Goal: Information Seeking & Learning: Learn about a topic

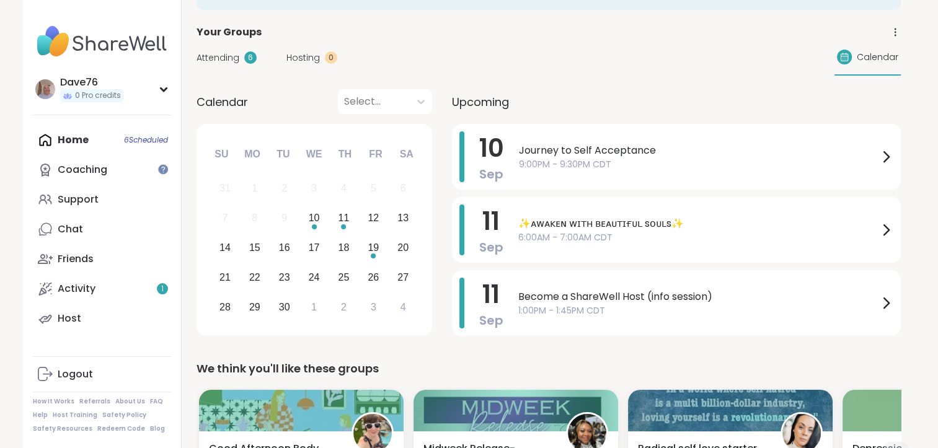
scroll to position [78, 0]
click at [343, 218] on div "11" at bounding box center [343, 217] width 11 height 17
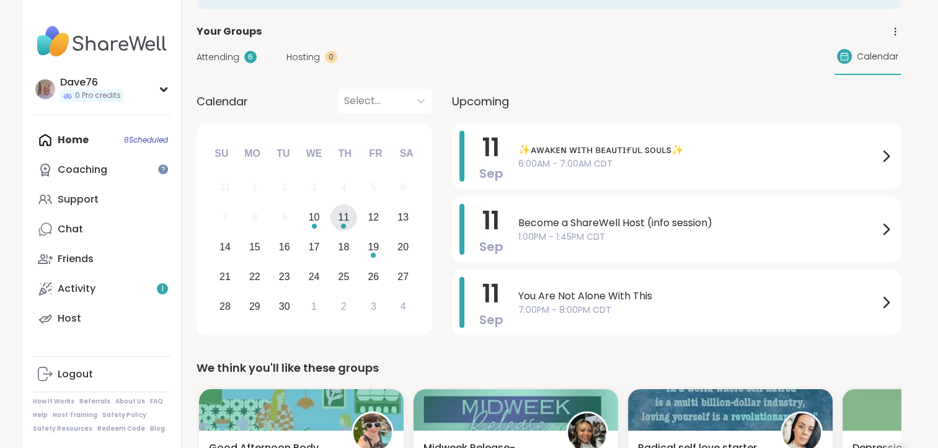
click at [343, 218] on div "11" at bounding box center [343, 217] width 11 height 17
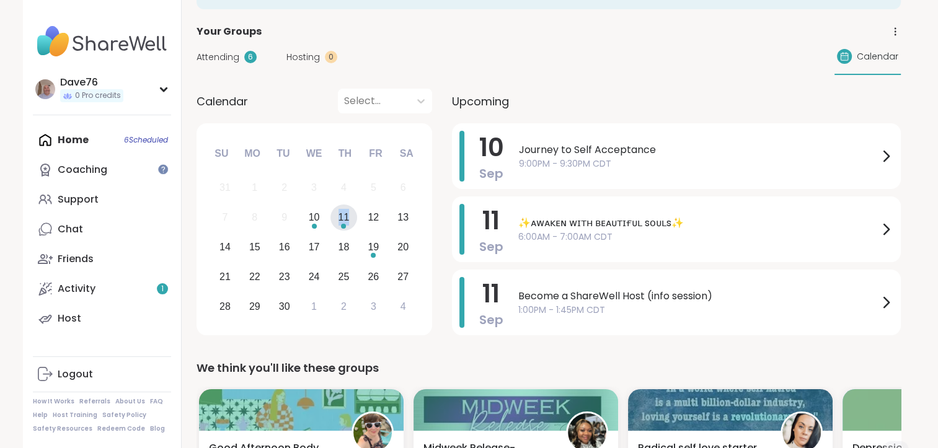
click at [343, 218] on div "11" at bounding box center [343, 217] width 11 height 17
drag, startPoint x: 343, startPoint y: 218, endPoint x: 314, endPoint y: 226, distance: 30.8
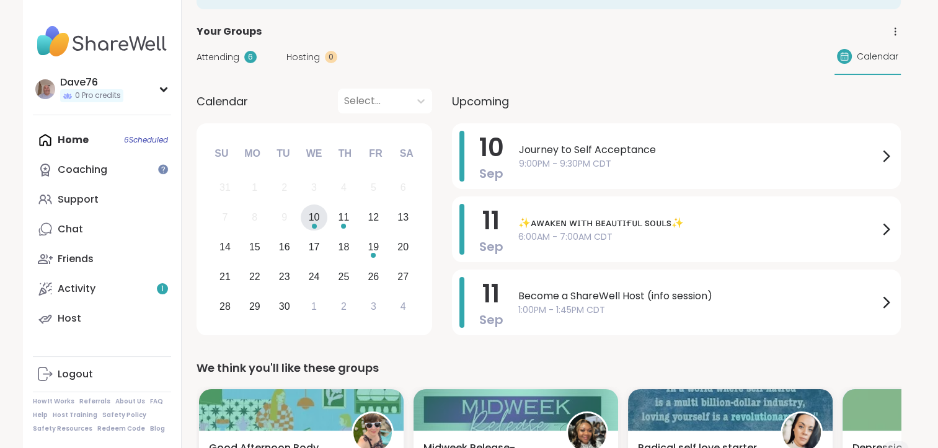
click at [314, 226] on div "Choose Wednesday, September 10th, 2025" at bounding box center [314, 226] width 5 height 5
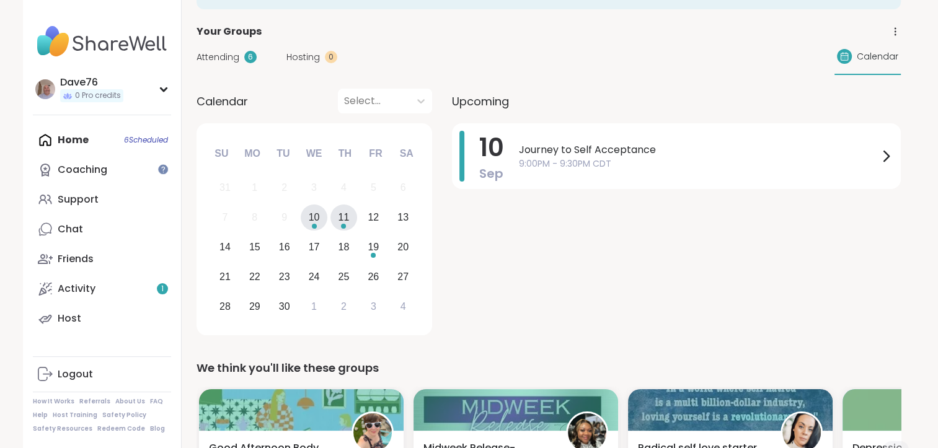
click at [345, 219] on div "11" at bounding box center [343, 217] width 11 height 17
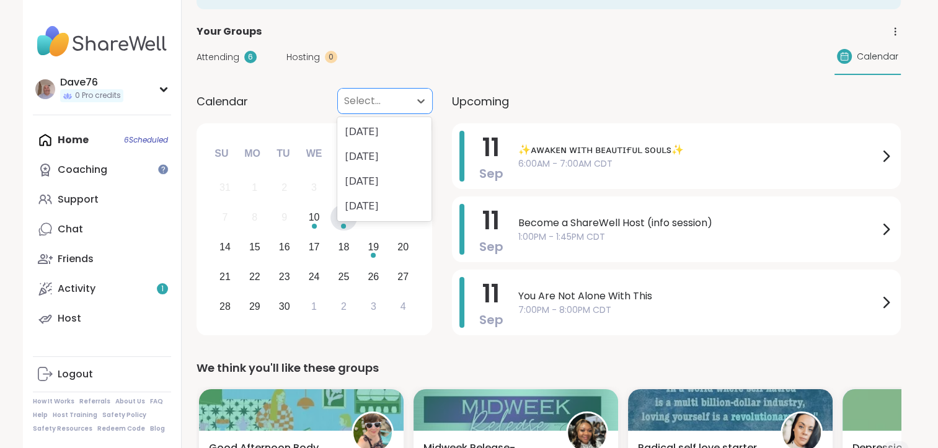
click at [403, 104] on div "Select..." at bounding box center [374, 101] width 72 height 25
click at [404, 130] on div "[DATE]" at bounding box center [384, 132] width 94 height 25
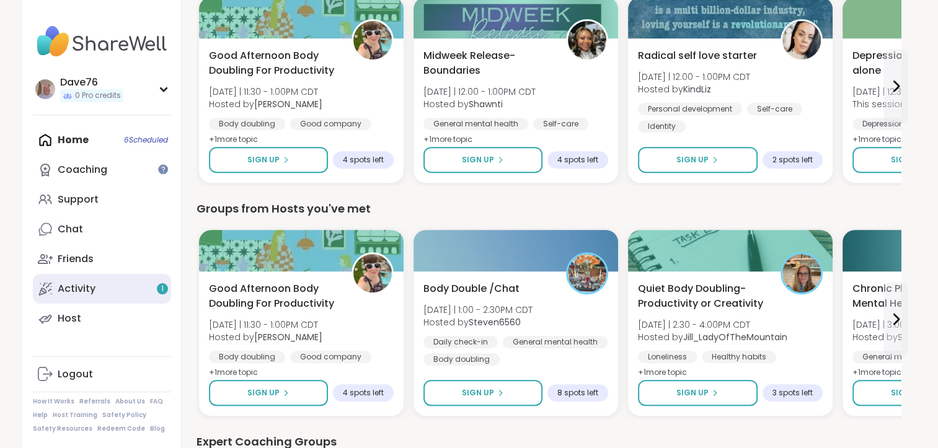
click at [99, 281] on link "Activity 1" at bounding box center [102, 289] width 138 height 30
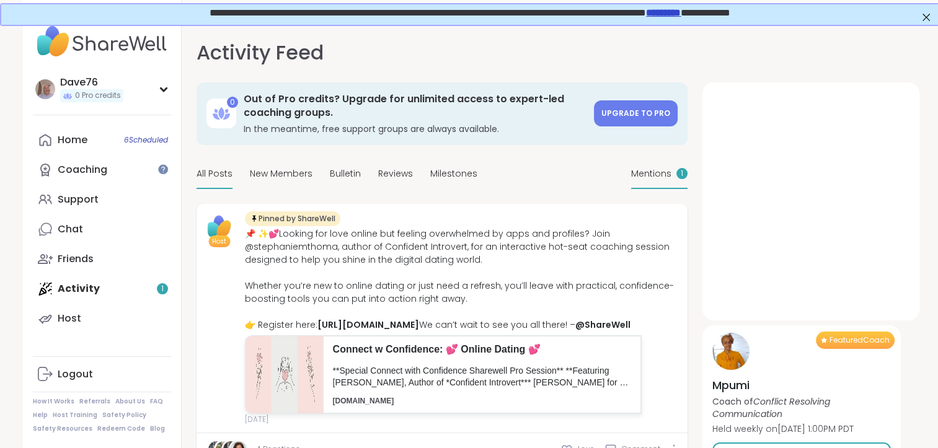
click at [648, 167] on span "Mentions" at bounding box center [651, 173] width 40 height 13
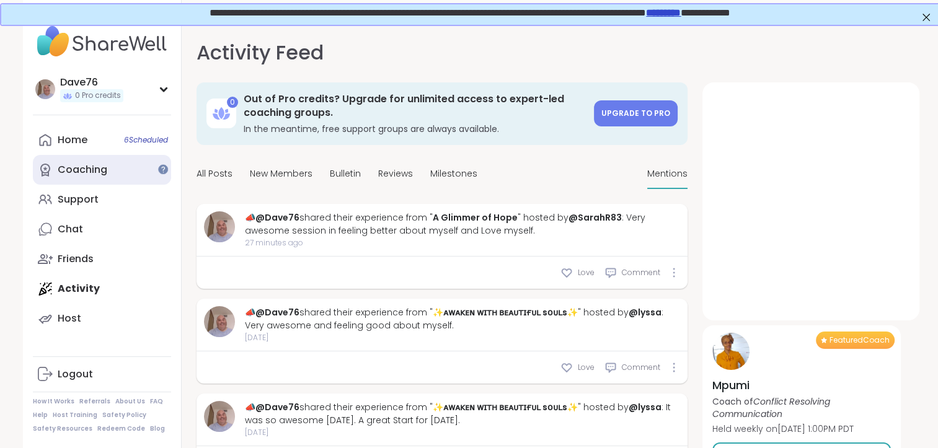
click at [94, 170] on div "Coaching" at bounding box center [83, 170] width 50 height 14
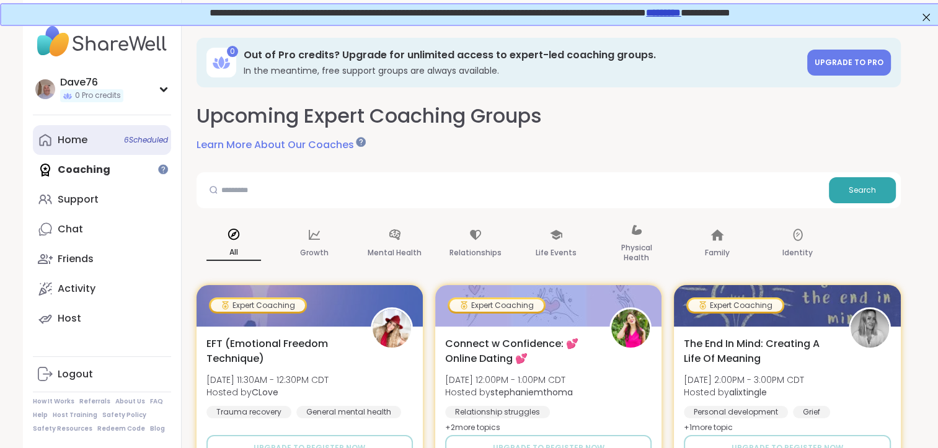
click at [87, 150] on link "Home 6 Scheduled" at bounding box center [102, 140] width 138 height 30
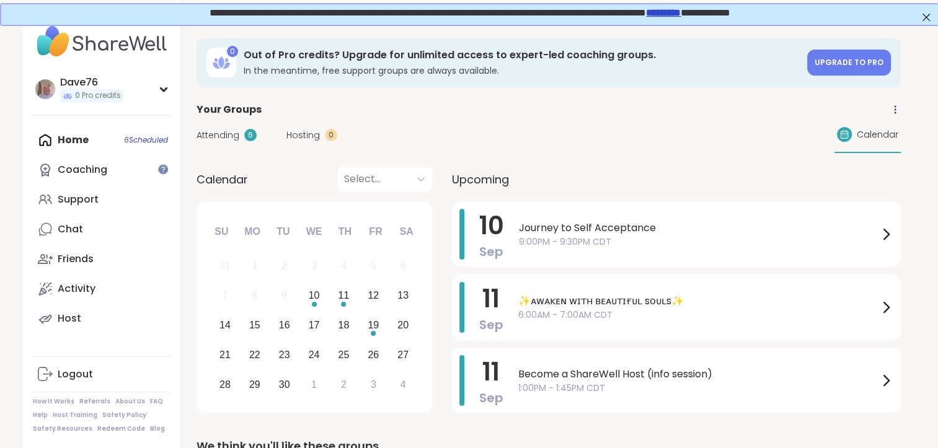
click at [82, 149] on div "Home 6 Scheduled Coaching Support Chat Friends Activity Host" at bounding box center [102, 229] width 138 height 208
click at [79, 143] on div "Home 6 Scheduled Coaching Support Chat Friends Activity Host" at bounding box center [102, 229] width 138 height 208
click at [74, 141] on div "Home 6 Scheduled Coaching Support Chat Friends Activity Host" at bounding box center [102, 229] width 138 height 208
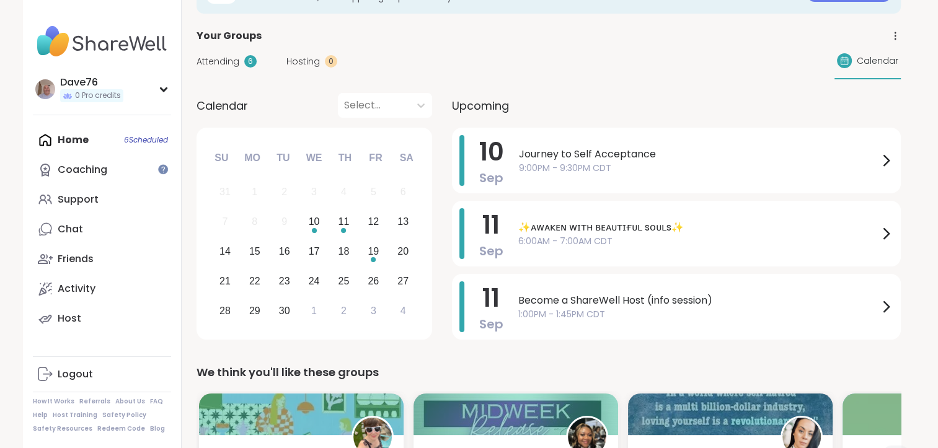
scroll to position [74, 0]
click at [350, 220] on div "11" at bounding box center [343, 221] width 27 height 27
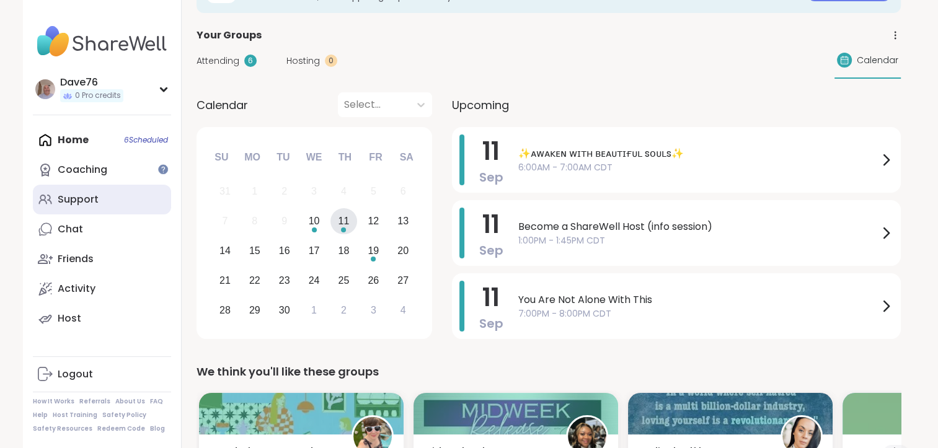
click at [119, 212] on link "Support" at bounding box center [102, 200] width 138 height 30
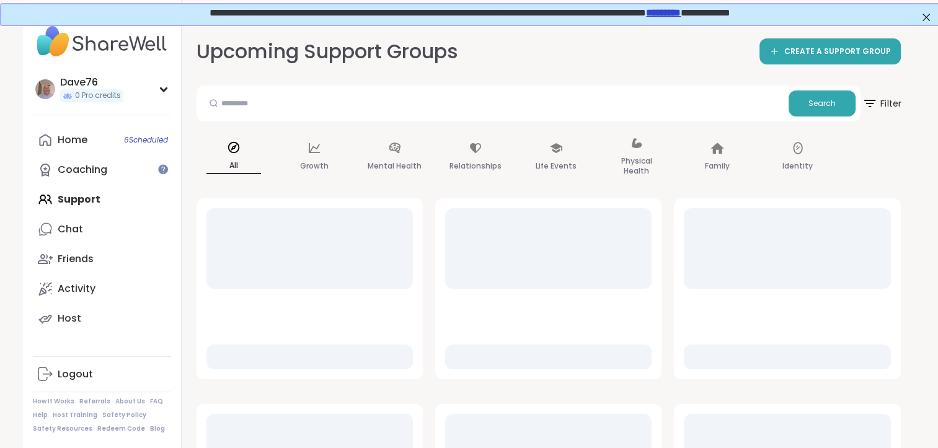
click at [885, 102] on span "Filter" at bounding box center [882, 103] width 40 height 31
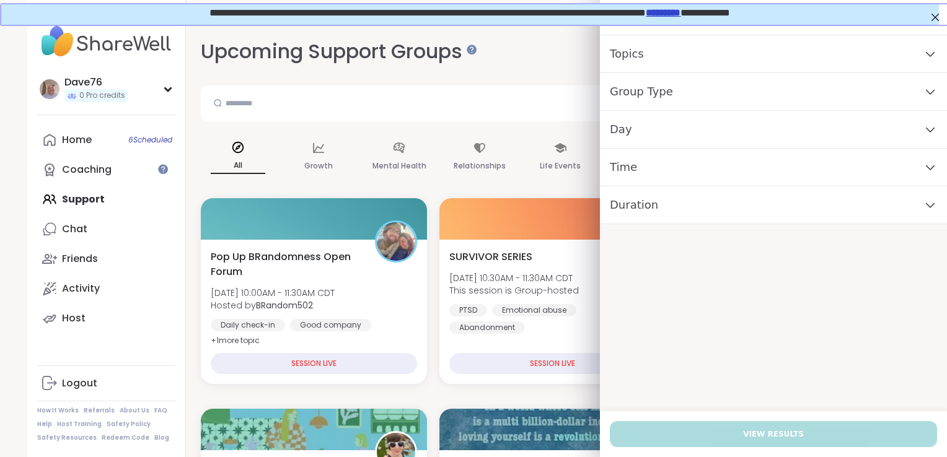
click at [787, 138] on div "Day" at bounding box center [773, 130] width 347 height 38
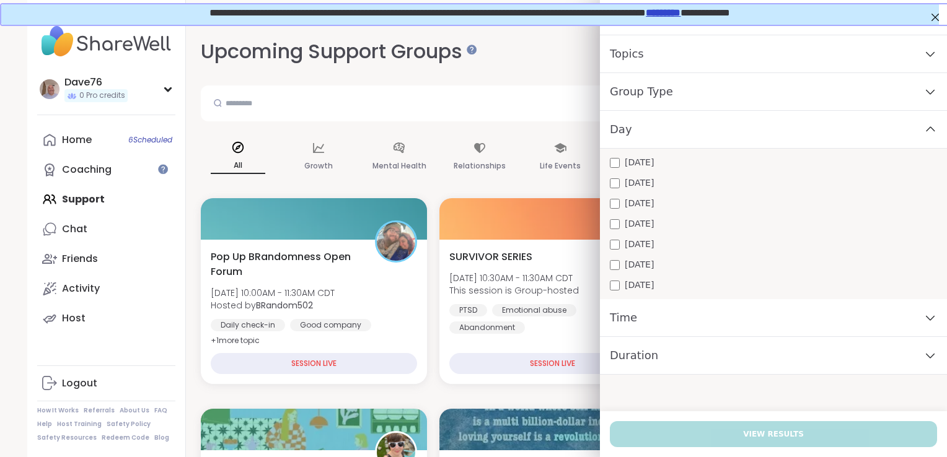
click at [653, 230] on div "[DATE] [DATE] [DATE] [DATE] [DATE] [DATE] [DATE]" at bounding box center [773, 224] width 347 height 151
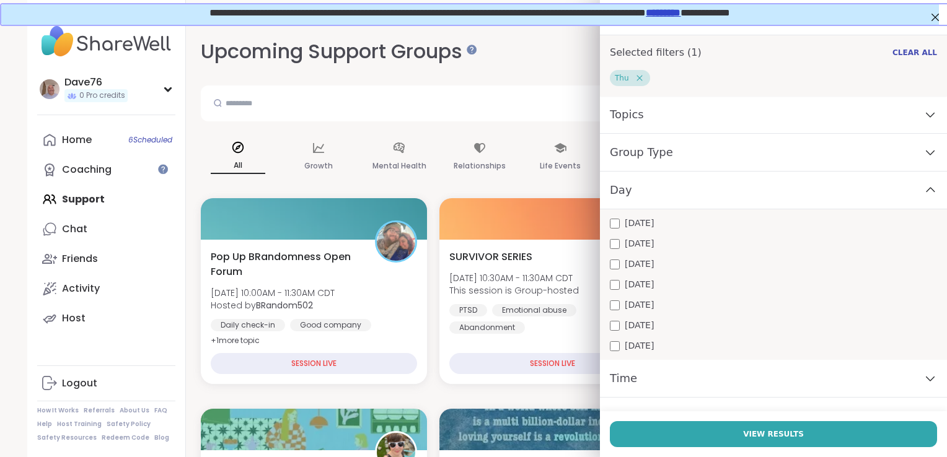
click at [926, 379] on icon at bounding box center [930, 379] width 8 height 4
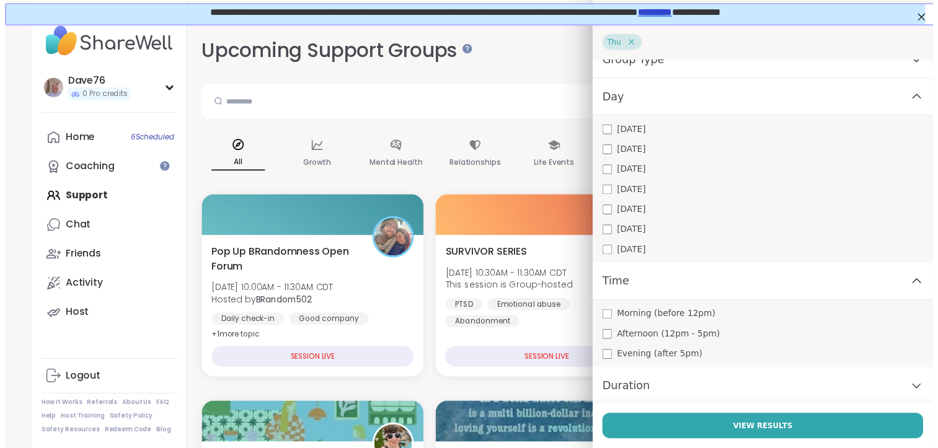
scroll to position [92, 0]
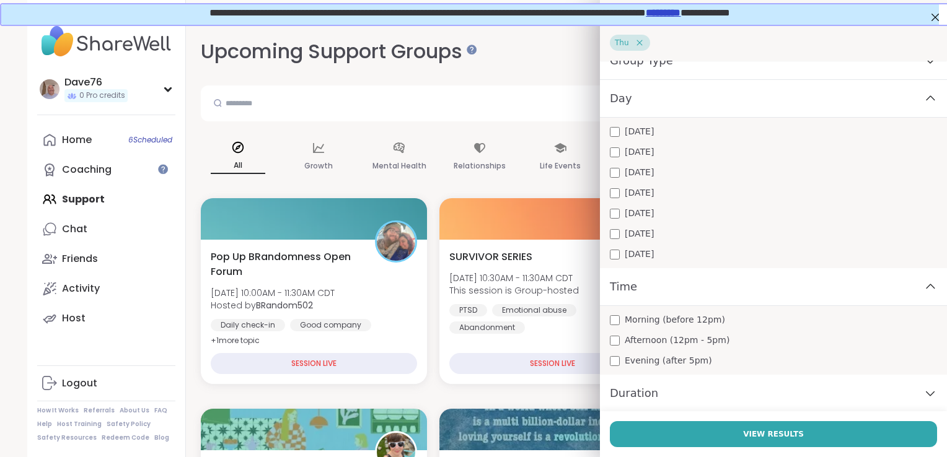
click at [755, 363] on div "Evening (after 5pm)" at bounding box center [773, 361] width 327 height 13
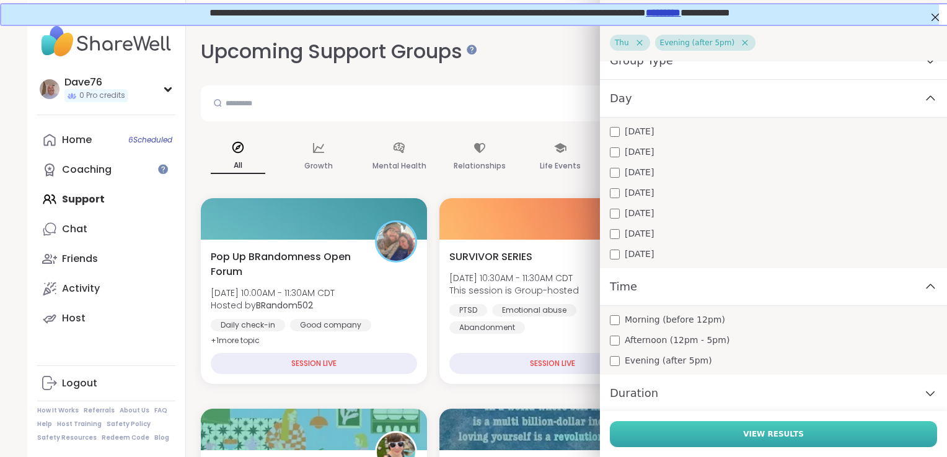
click at [785, 433] on button "View Results" at bounding box center [773, 434] width 327 height 26
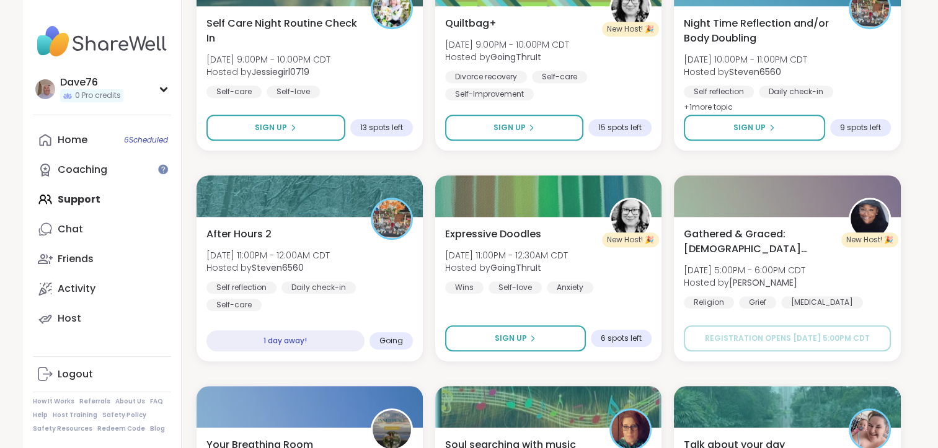
scroll to position [893, 0]
